Goal: Information Seeking & Learning: Find specific fact

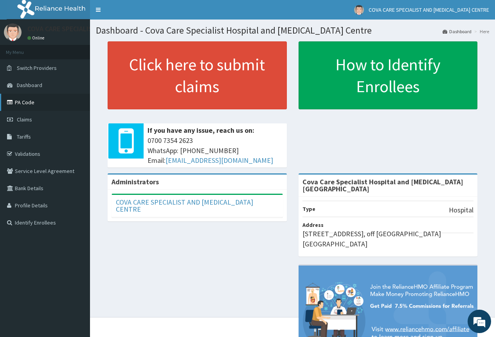
click at [41, 97] on link "PA Code" at bounding box center [45, 102] width 90 height 17
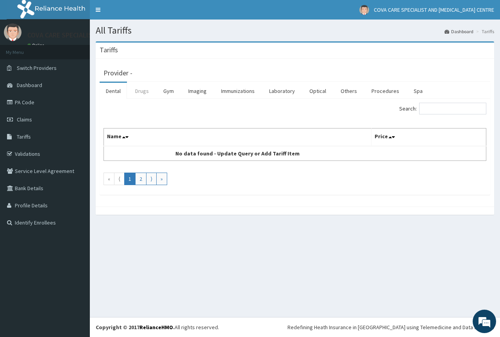
click at [147, 90] on link "Drugs" at bounding box center [142, 91] width 26 height 16
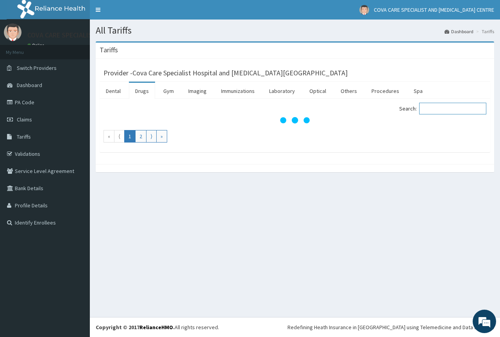
click at [445, 109] on input "Search:" at bounding box center [452, 109] width 67 height 12
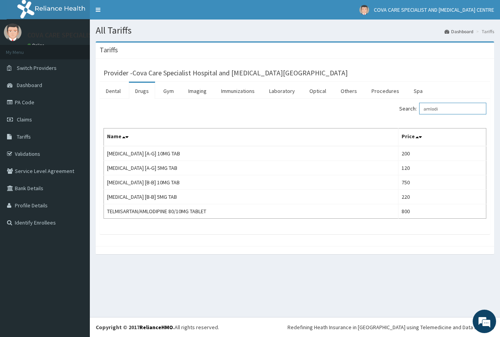
click at [458, 107] on input "amlodi" at bounding box center [452, 109] width 67 height 12
click at [457, 108] on input "amlodi" at bounding box center [452, 109] width 67 height 12
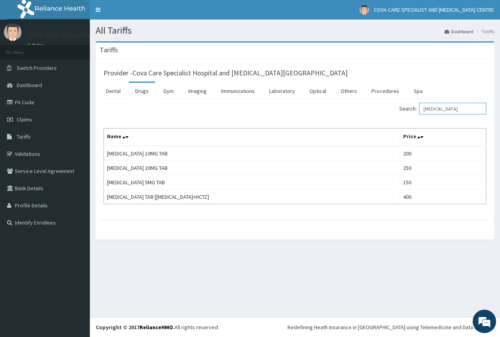
click at [457, 109] on input "lisinopril" at bounding box center [452, 109] width 67 height 12
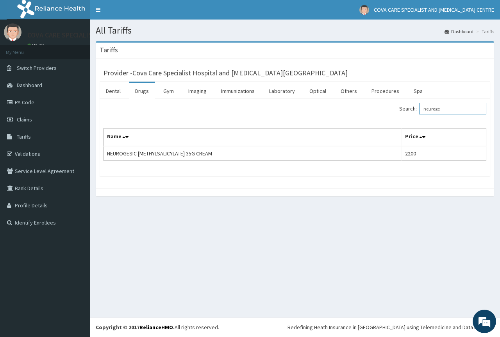
type input "neuroge"
click at [48, 106] on link "PA Code" at bounding box center [45, 102] width 90 height 17
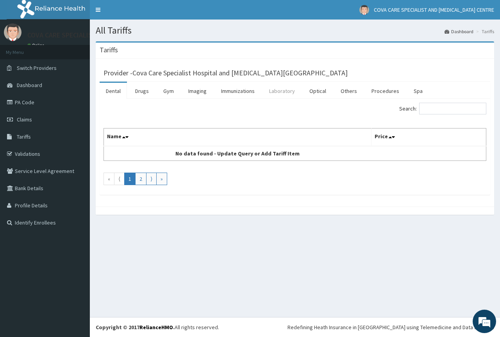
click at [289, 95] on link "Laboratory" at bounding box center [282, 91] width 38 height 16
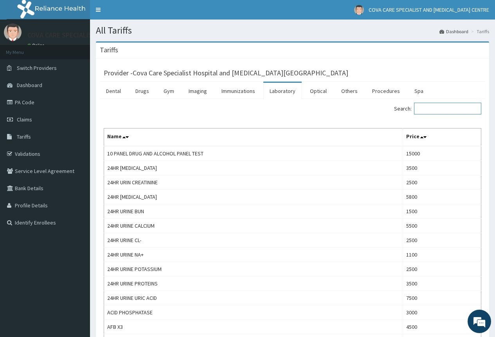
click at [450, 108] on input "Search:" at bounding box center [447, 109] width 67 height 12
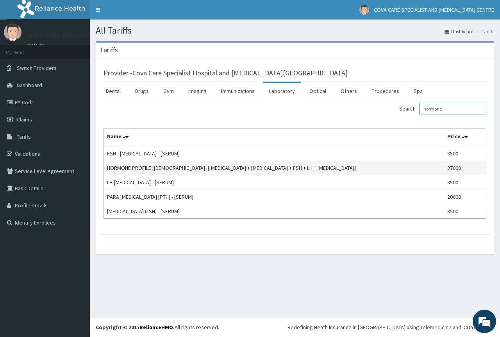
type input "hormone"
click at [203, 170] on td "HORMONE PROFILE [FEMALE] [PROLACTIN + PROGESTERONE + FSH + LH + ESTROGEN]" at bounding box center [274, 168] width 340 height 14
click at [335, 169] on td "HORMONE PROFILE [FEMALE] [PROLACTIN + PROGESTERONE + FSH + LH + ESTROGEN]" at bounding box center [274, 168] width 340 height 14
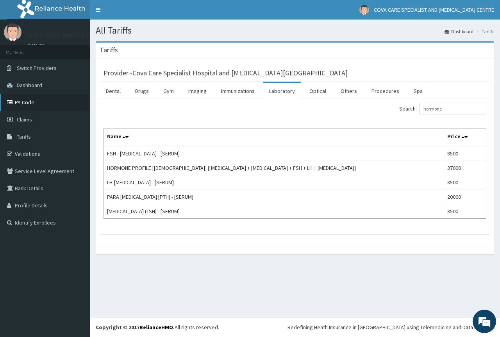
click at [40, 105] on link "PA Code" at bounding box center [45, 102] width 90 height 17
click at [36, 98] on link "PA Code" at bounding box center [45, 102] width 90 height 17
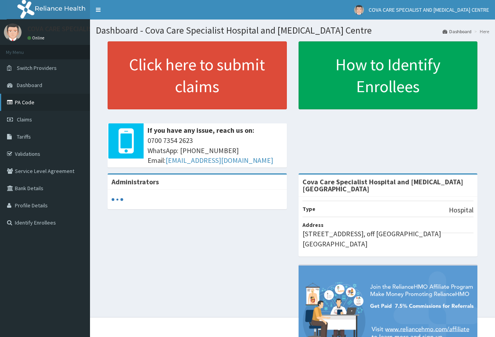
click at [48, 103] on link "PA Code" at bounding box center [45, 102] width 90 height 17
